Goal: Transaction & Acquisition: Purchase product/service

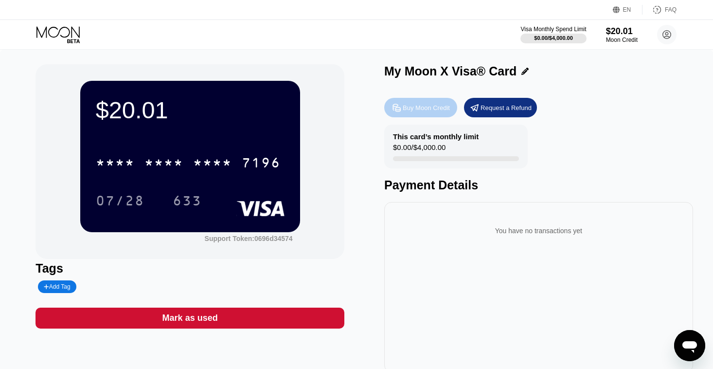
click at [420, 109] on div "Buy Moon Credit" at bounding box center [426, 108] width 47 height 8
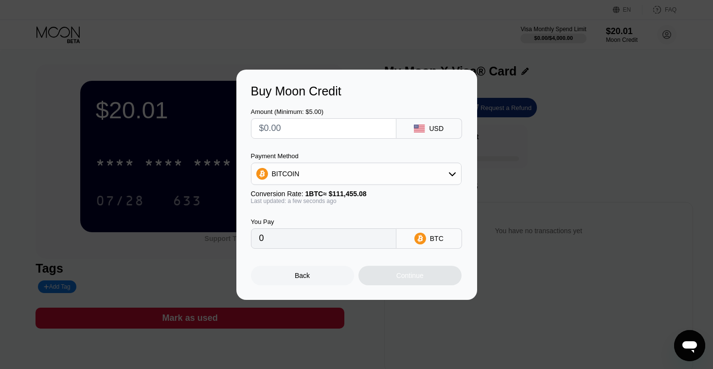
click at [280, 131] on input "text" at bounding box center [323, 128] width 129 height 19
type input "$1"
type input "0.00000898"
type input "$17"
type input "0.00015253"
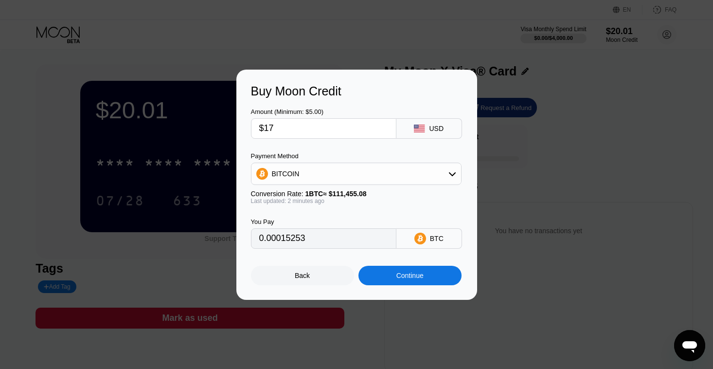
type input "$17"
click at [399, 278] on div "Continue" at bounding box center [409, 275] width 27 height 8
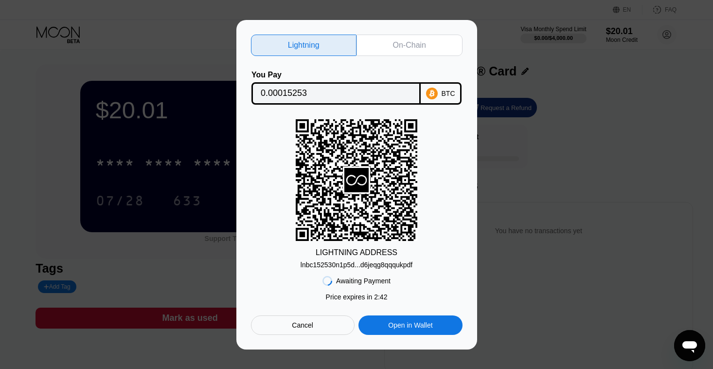
click at [415, 43] on div "On-Chain" at bounding box center [409, 45] width 33 height 10
